Goal: Information Seeking & Learning: Learn about a topic

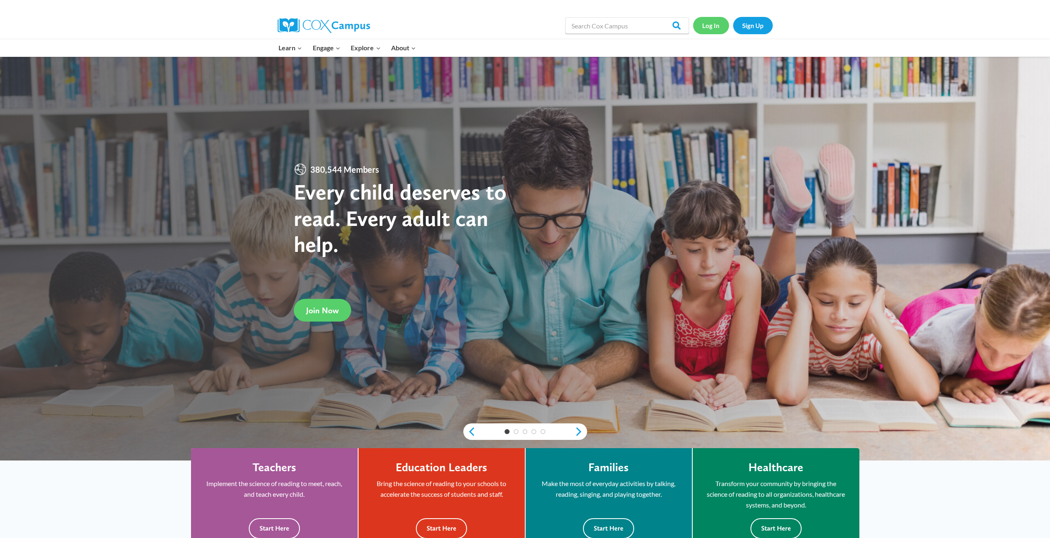
click at [720, 27] on link "Log In" at bounding box center [711, 25] width 36 height 17
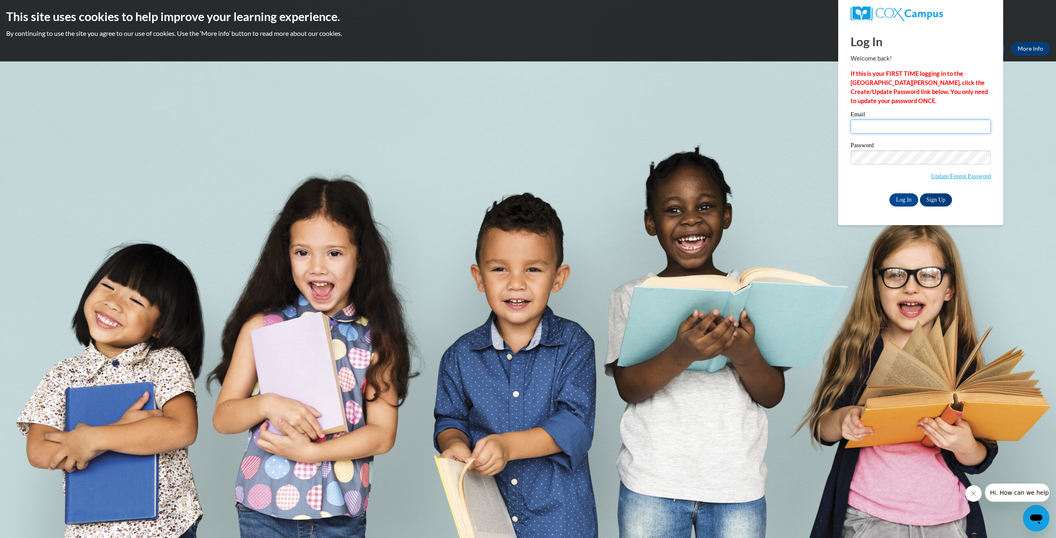
click at [868, 125] on input "Email" at bounding box center [920, 127] width 140 height 14
type input "arobin95@wildcat.fvsu.edu"
click at [889, 193] on input "Log In" at bounding box center [903, 199] width 29 height 13
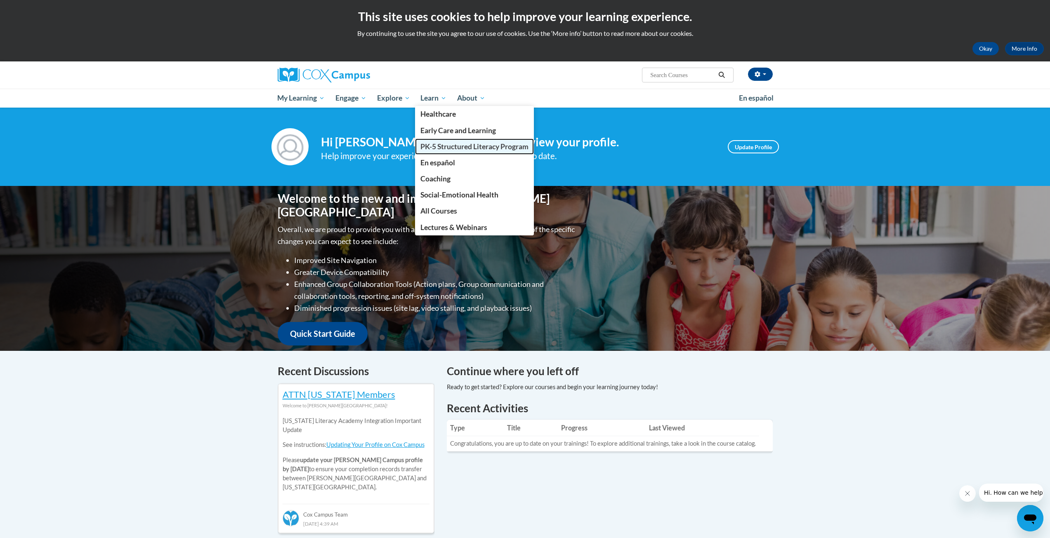
click at [449, 143] on span "PK-5 Structured Literacy Program" at bounding box center [474, 146] width 108 height 9
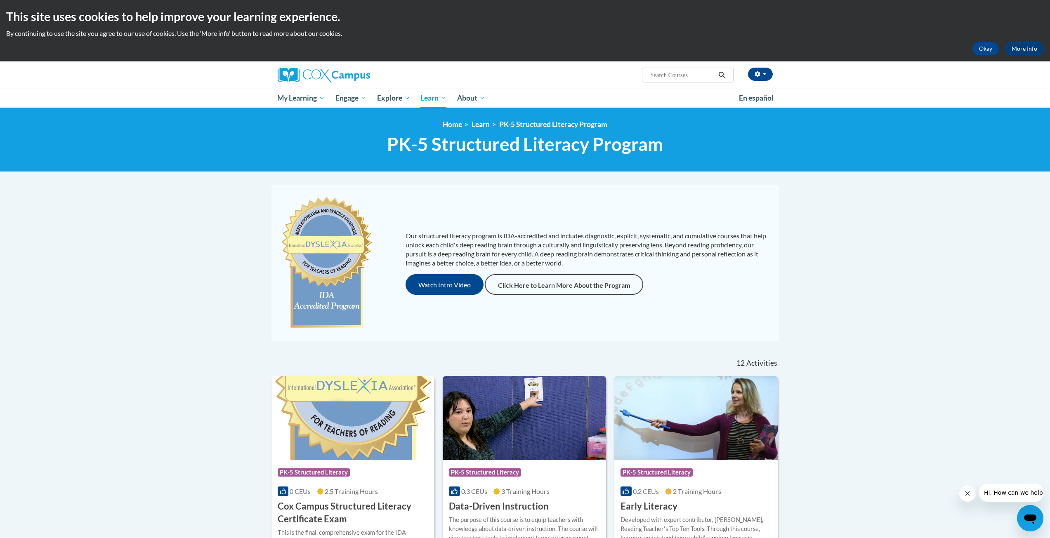
click at [425, 285] on button "Watch Intro Video" at bounding box center [444, 284] width 78 height 21
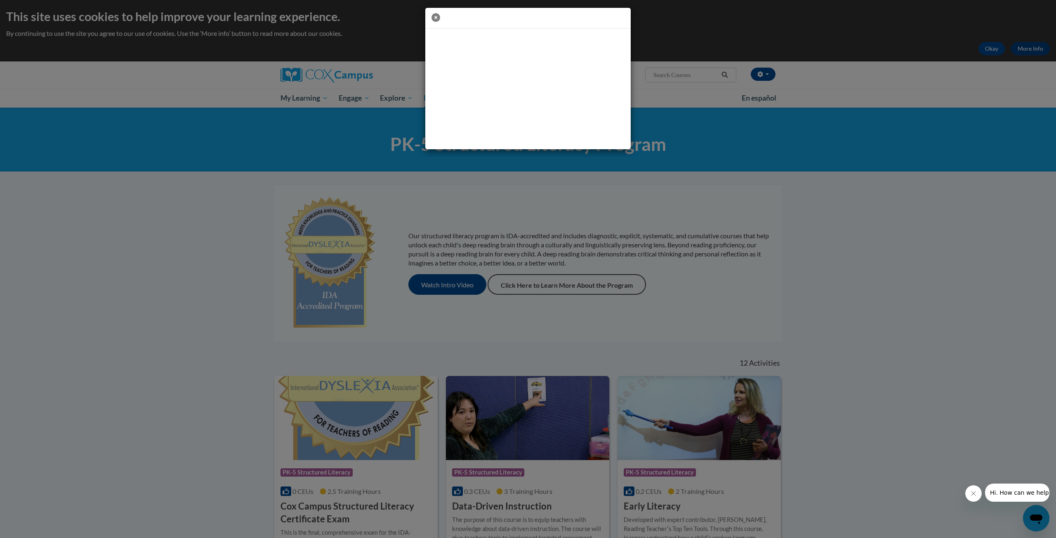
click at [434, 13] on icon "button" at bounding box center [435, 17] width 9 height 9
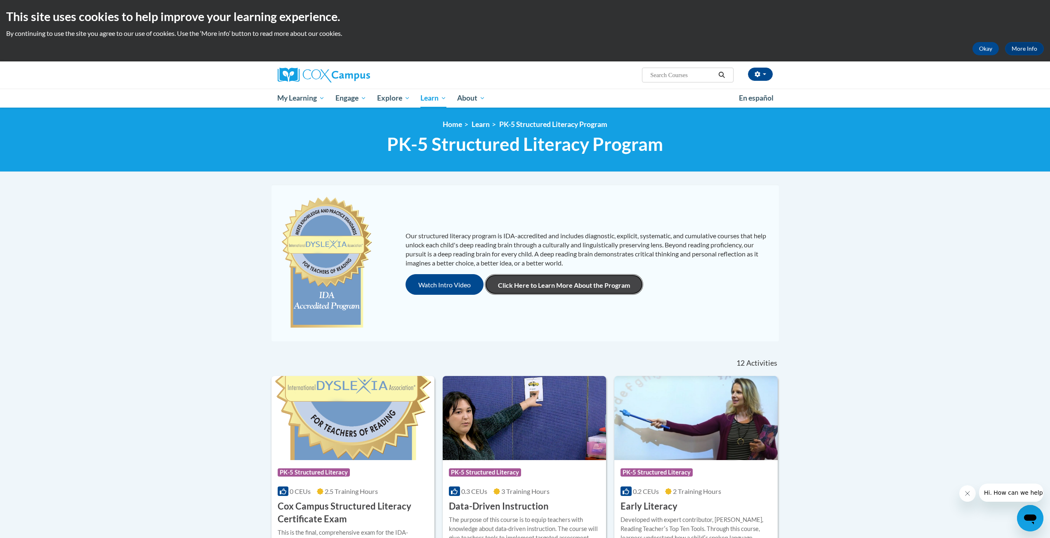
click at [594, 288] on link "Click Here to Learn More About the Program" at bounding box center [564, 284] width 158 height 21
drag, startPoint x: 657, startPoint y: 318, endPoint x: 1055, endPoint y: 504, distance: 439.7
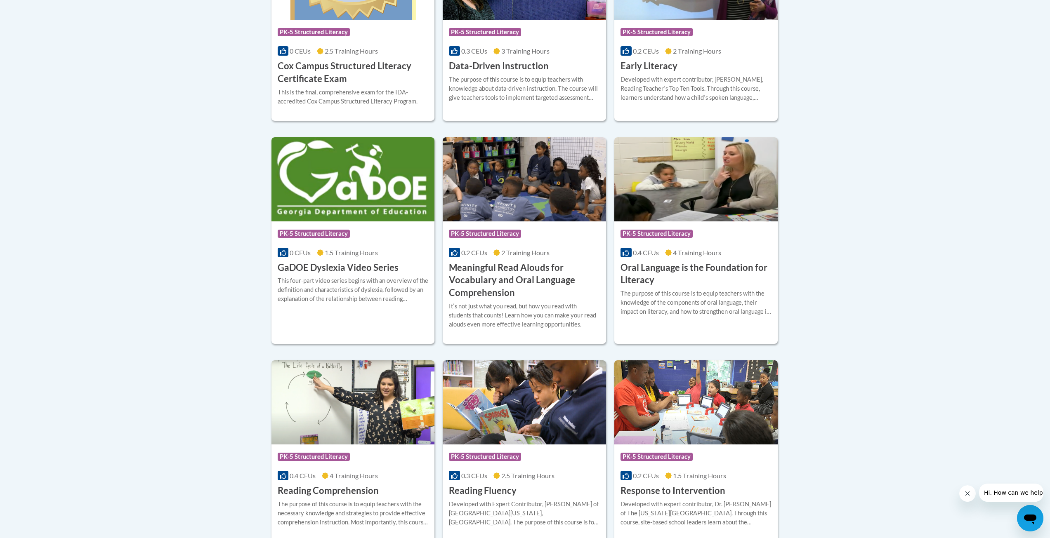
drag, startPoint x: 832, startPoint y: 397, endPoint x: 841, endPoint y: 341, distance: 56.3
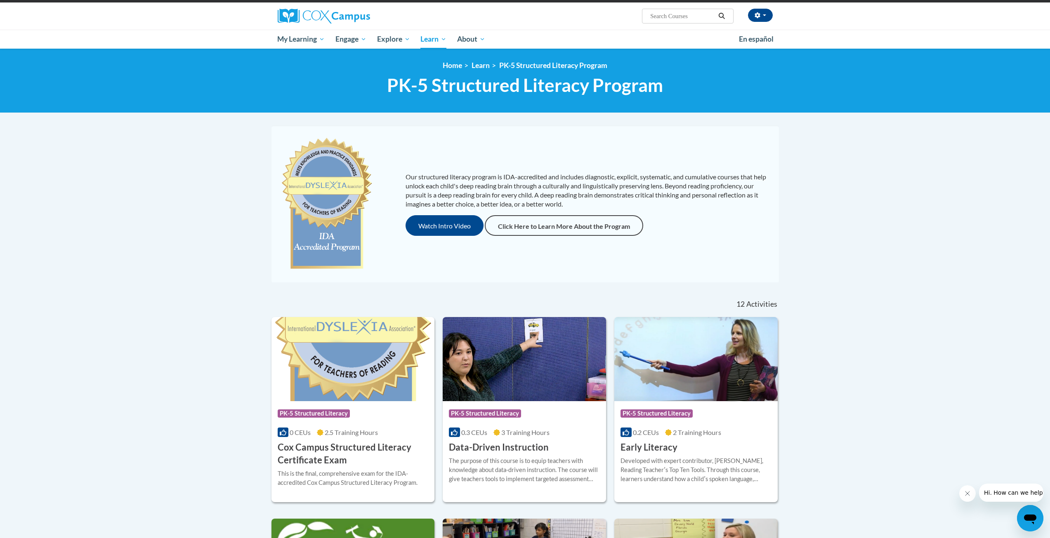
scroll to position [0, 0]
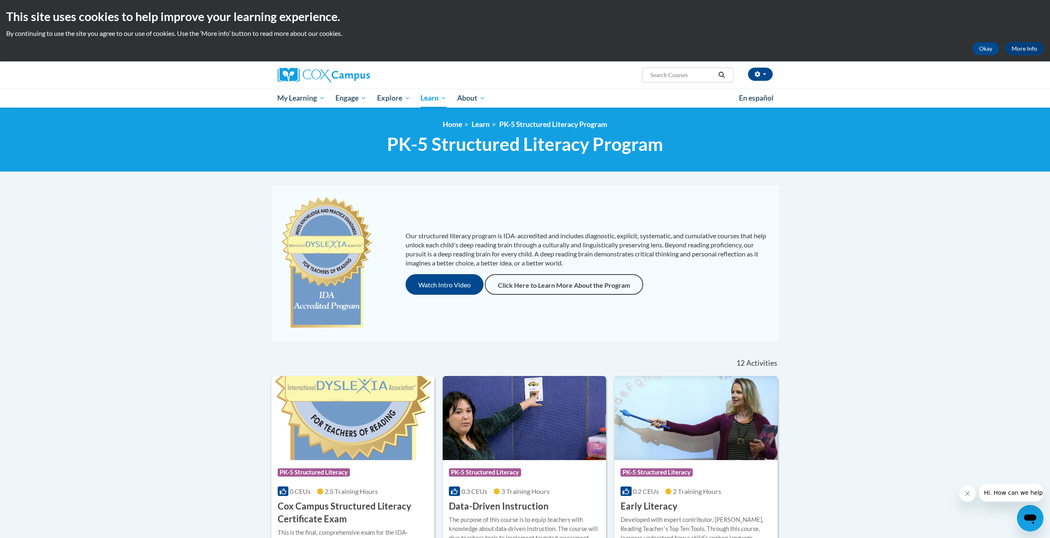
drag, startPoint x: 844, startPoint y: 288, endPoint x: 809, endPoint y: 226, distance: 71.3
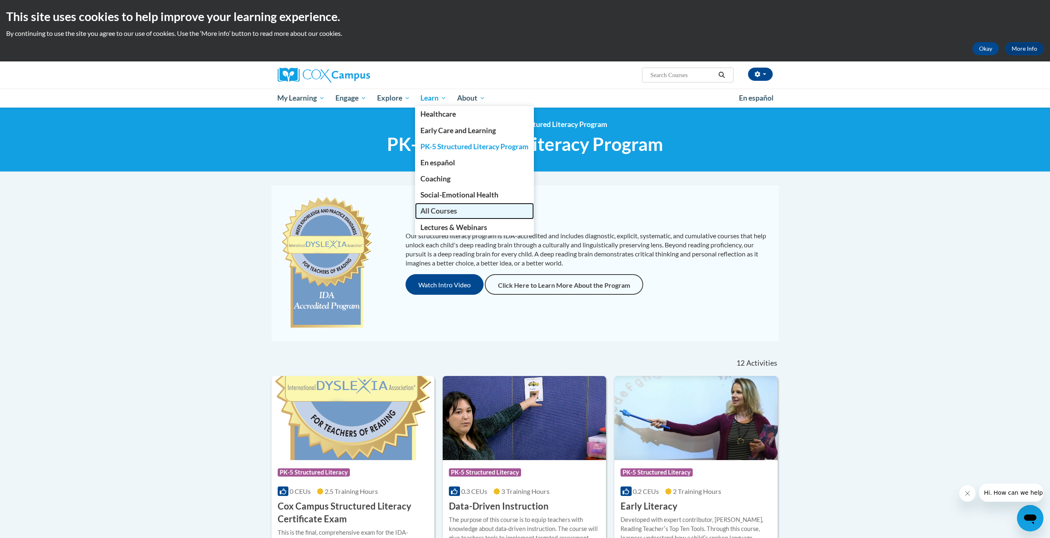
click at [441, 207] on span "All Courses" at bounding box center [438, 211] width 37 height 9
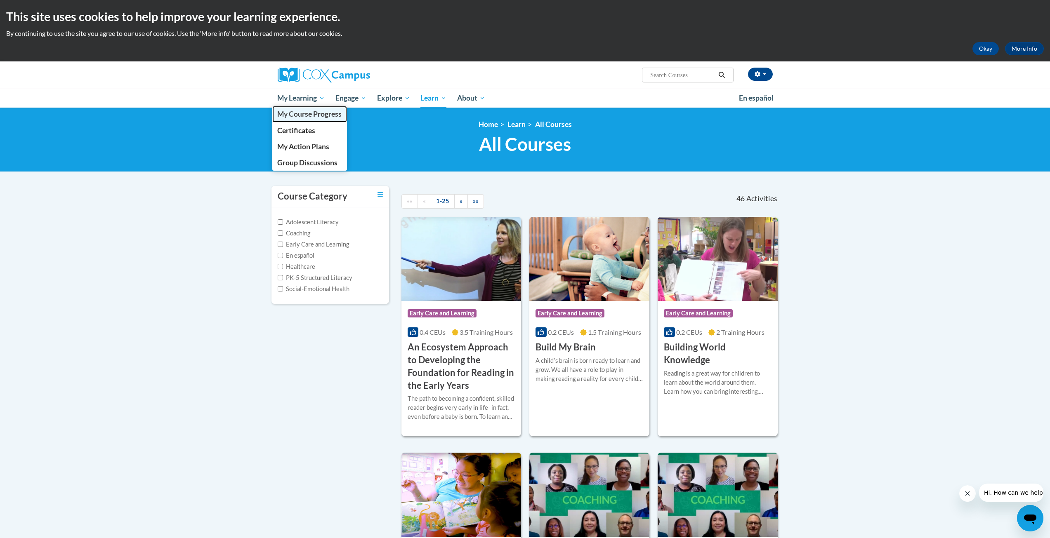
click at [295, 119] on link "My Course Progress" at bounding box center [309, 114] width 75 height 16
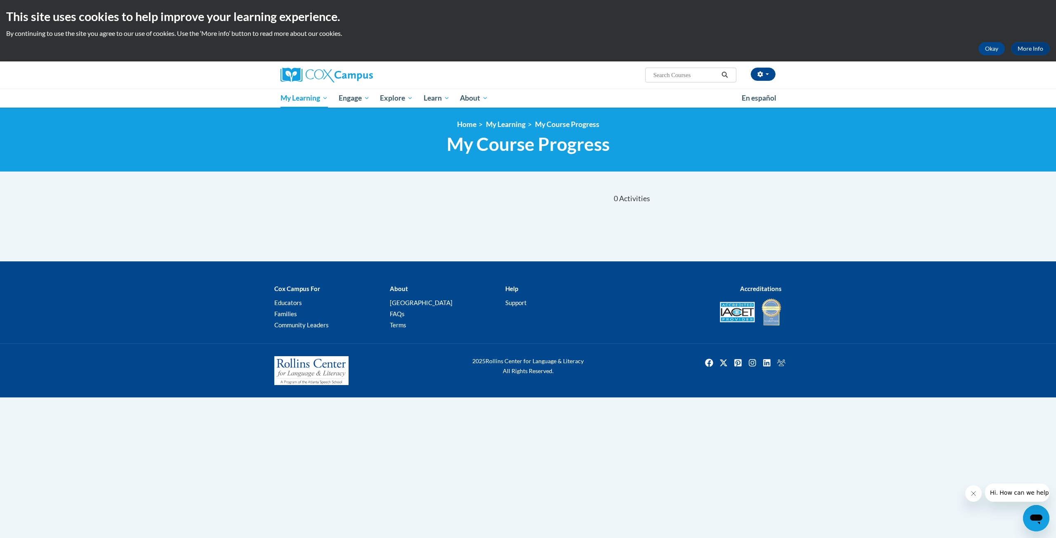
click at [951, 76] on div "[PERSON_NAME] ([GEOGRAPHIC_DATA]/New_York UTC-04:00) My Profile Inbox My Transc…" at bounding box center [528, 84] width 1056 height 46
click at [469, 126] on link "Home" at bounding box center [466, 124] width 19 height 9
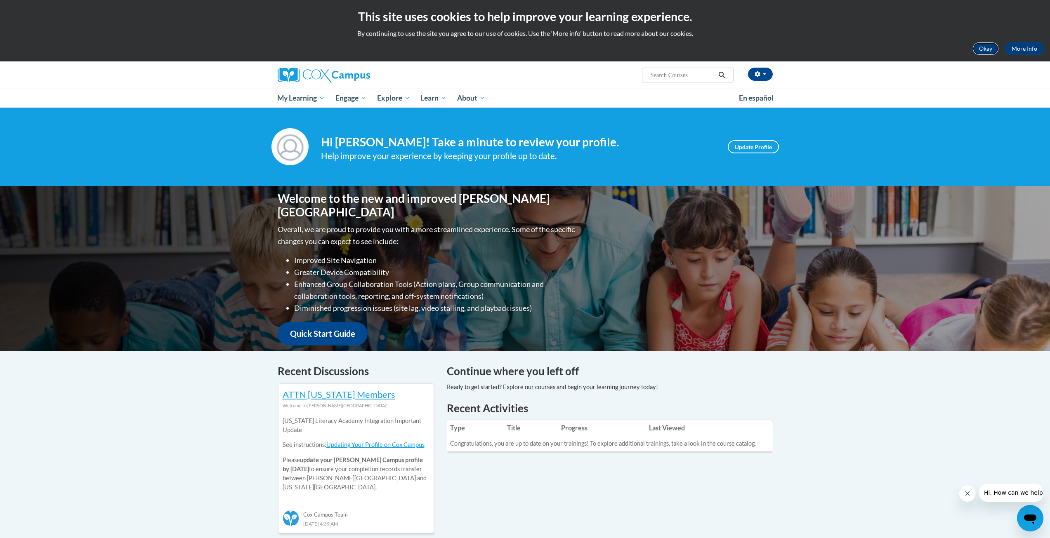
click at [978, 49] on button "Okay" at bounding box center [985, 48] width 26 height 13
